Goal: Information Seeking & Learning: Check status

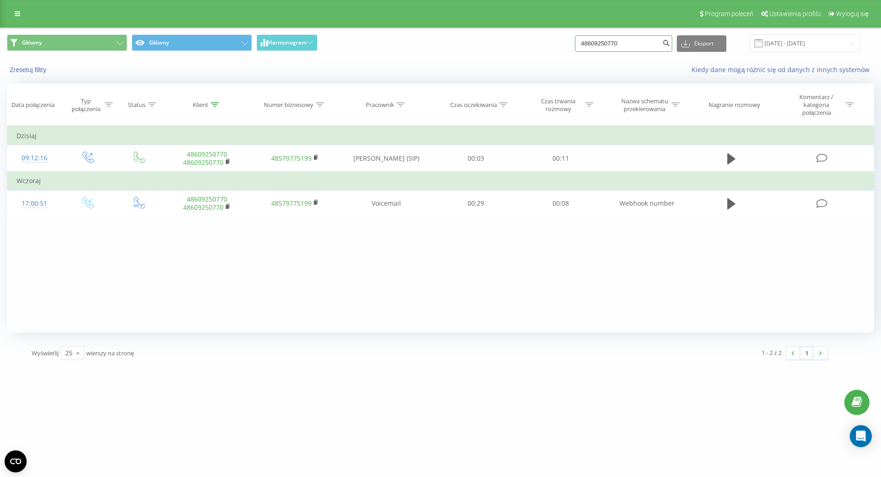
click at [642, 38] on input "48609250770" at bounding box center [623, 43] width 97 height 17
drag, startPoint x: 643, startPoint y: 48, endPoint x: 555, endPoint y: 41, distance: 88.4
click at [555, 41] on div "Główny Główny Harmonogram 48609250770 Eksport .csv .xls .xlsx 23.06.2025 - 23.0…" at bounding box center [440, 43] width 867 height 18
paste input "+48228515118"
click at [596, 42] on input "+48228515118" at bounding box center [623, 43] width 97 height 17
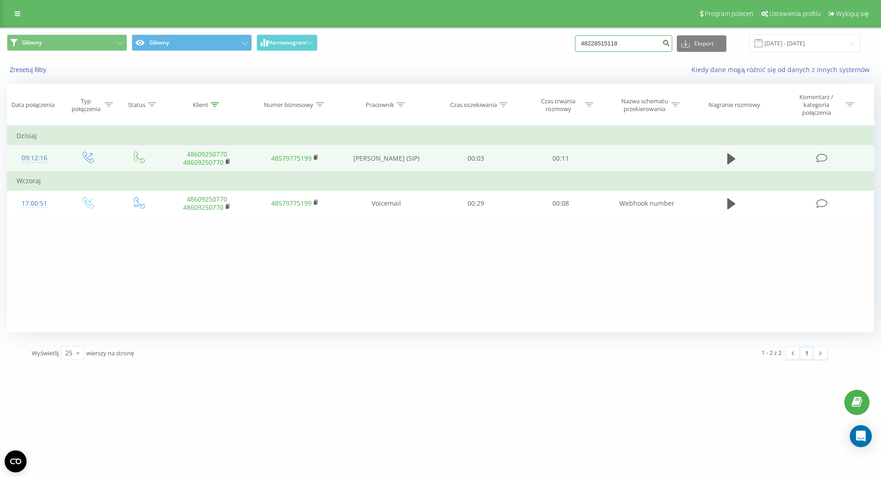
type input "48228515118"
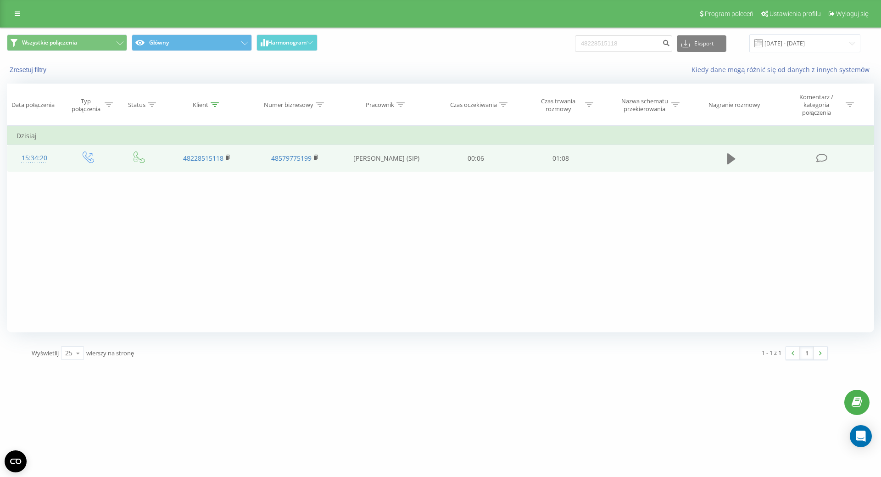
click at [729, 161] on icon at bounding box center [731, 158] width 8 height 11
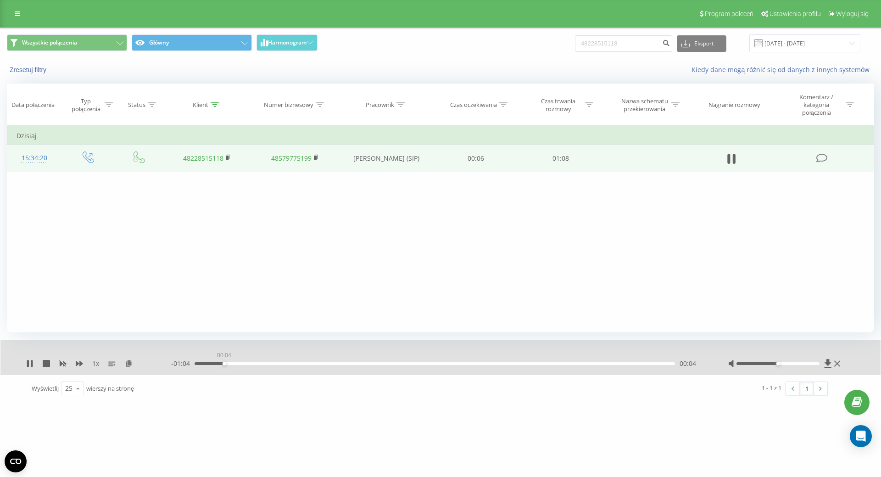
click at [224, 362] on div "00:04" at bounding box center [435, 363] width 480 height 3
click at [257, 365] on div "00:05" at bounding box center [435, 363] width 480 height 3
click at [284, 364] on div "00:12" at bounding box center [435, 363] width 480 height 3
click at [311, 364] on div "00:13" at bounding box center [435, 363] width 480 height 3
click at [338, 363] on div "00:20" at bounding box center [435, 363] width 480 height 3
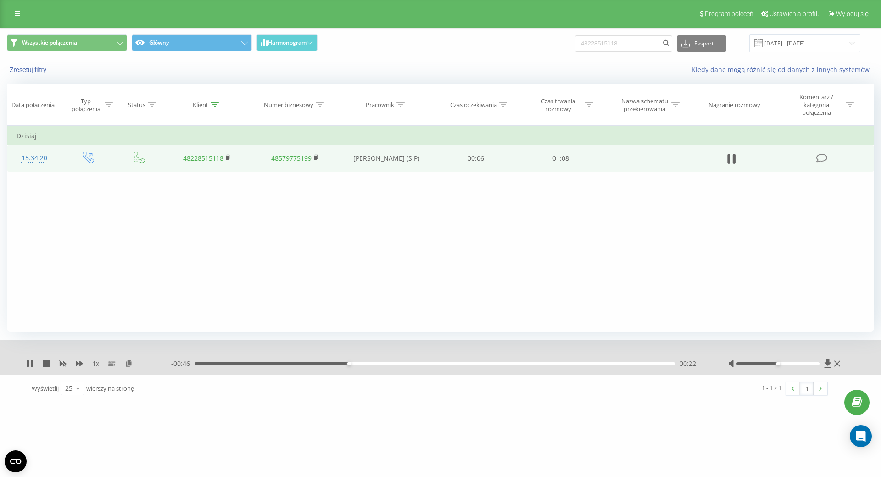
click at [363, 365] on div "00:22" at bounding box center [435, 363] width 480 height 3
click at [391, 364] on div "00:28" at bounding box center [435, 363] width 480 height 3
click at [411, 365] on div "- 00:39 00:29 00:29" at bounding box center [438, 363] width 534 height 9
click at [418, 364] on div "00:30" at bounding box center [435, 363] width 480 height 3
